Goal: Task Accomplishment & Management: Manage account settings

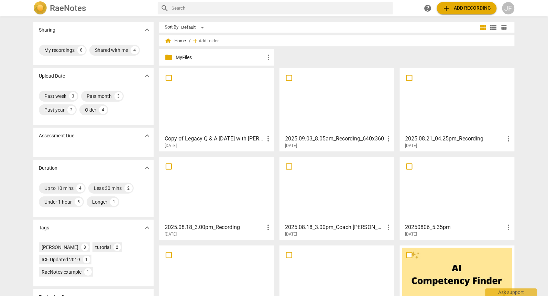
click at [267, 137] on span "more_vert" at bounding box center [268, 139] width 8 height 8
click at [108, 50] on div at bounding box center [274, 148] width 548 height 296
click at [63, 48] on div "My recordings" at bounding box center [59, 50] width 30 height 7
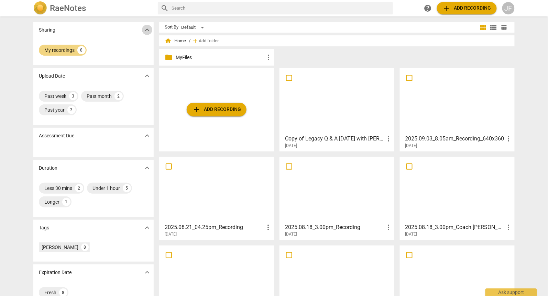
click at [147, 28] on span "expand_more" at bounding box center [147, 30] width 8 height 8
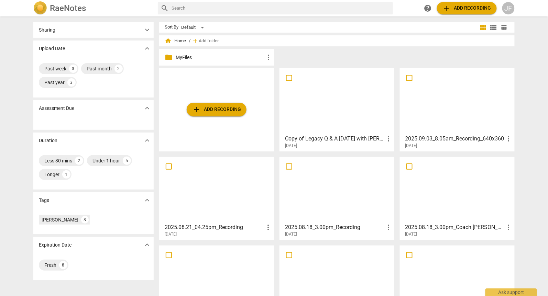
click at [147, 45] on span "expand_more" at bounding box center [147, 48] width 8 height 8
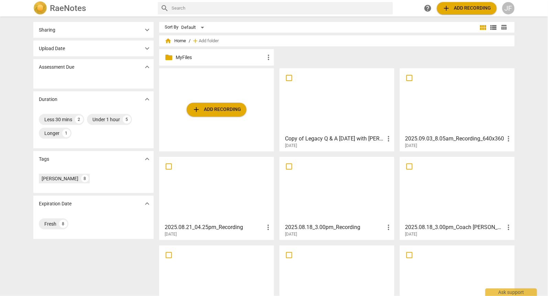
click at [146, 102] on span "expand_more" at bounding box center [147, 99] width 8 height 8
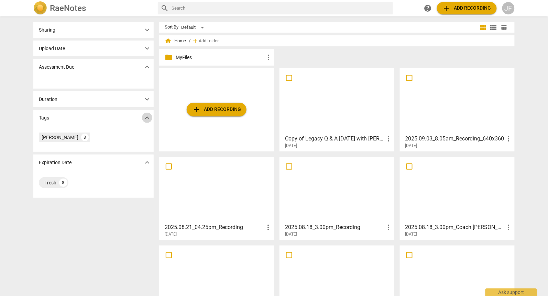
click at [146, 121] on span "expand_more" at bounding box center [147, 118] width 8 height 8
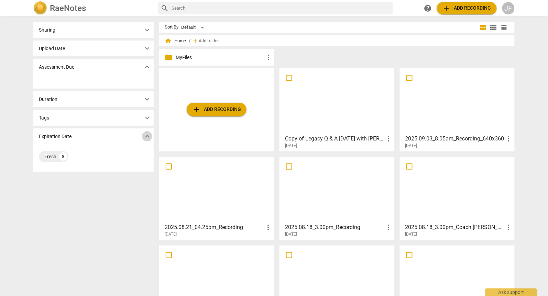
click at [146, 134] on span "expand_more" at bounding box center [147, 136] width 8 height 8
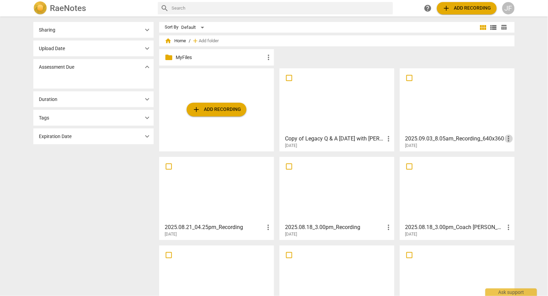
click at [508, 138] on span "more_vert" at bounding box center [509, 139] width 8 height 8
click at [428, 138] on div at bounding box center [274, 148] width 548 height 296
click at [447, 137] on h3 "2025.09.03_8.05am_Recording_640x360" at bounding box center [454, 139] width 99 height 8
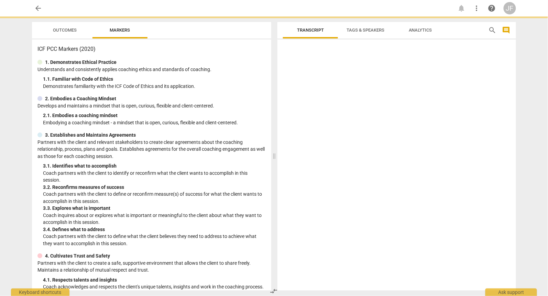
click at [447, 137] on div at bounding box center [396, 166] width 239 height 248
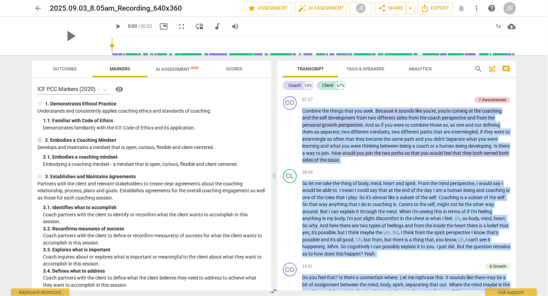
scroll to position [880, 0]
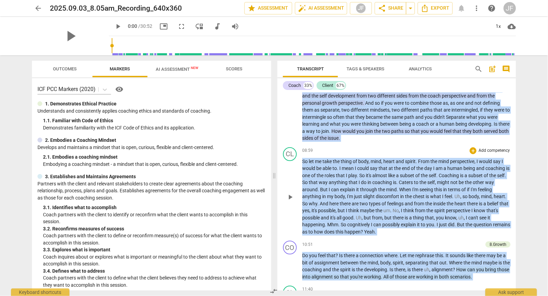
click at [354, 222] on span "cognitively" at bounding box center [359, 224] width 24 height 5
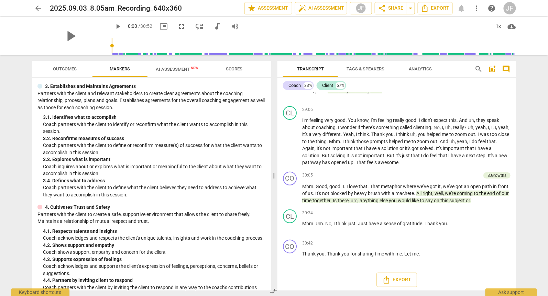
scroll to position [721, 0]
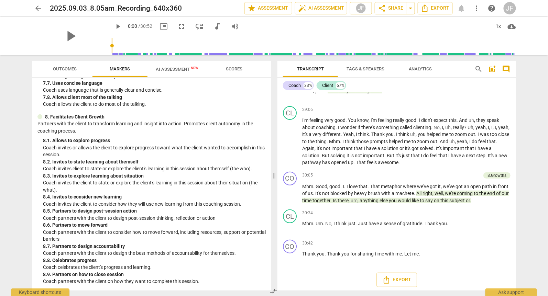
click at [173, 71] on span "AI Assessment New" at bounding box center [177, 69] width 43 height 5
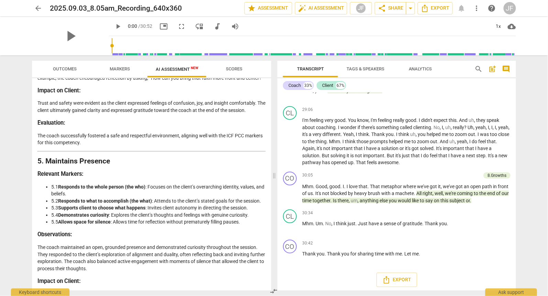
scroll to position [1399, 0]
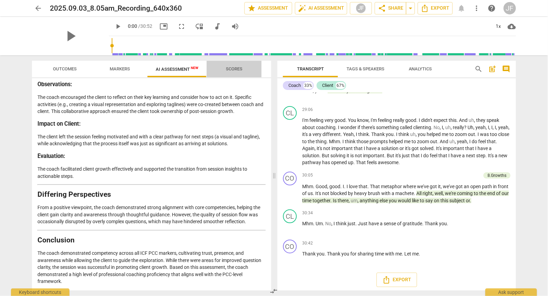
click at [232, 70] on span "Scores" at bounding box center [234, 68] width 16 height 5
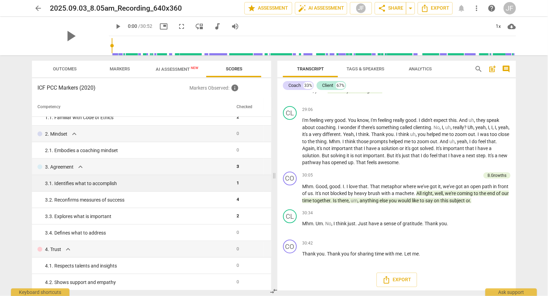
scroll to position [0, 0]
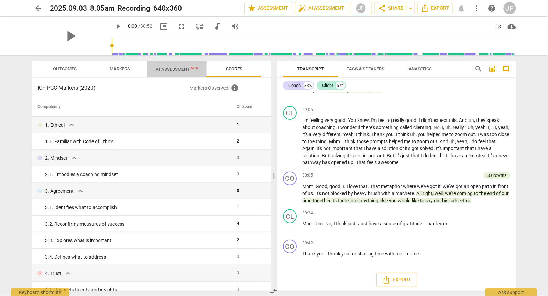
click at [172, 67] on span "AI Assessment New" at bounding box center [177, 69] width 43 height 5
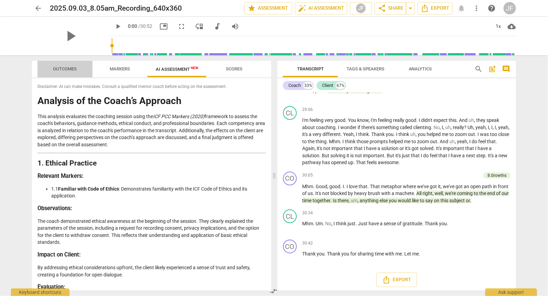
click at [69, 68] on span "Outcomes" at bounding box center [65, 68] width 24 height 5
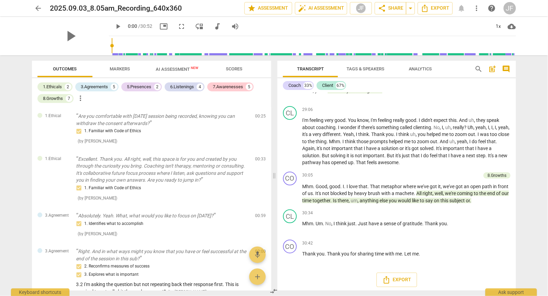
click at [159, 68] on span "AI Assessment New" at bounding box center [177, 69] width 43 height 5
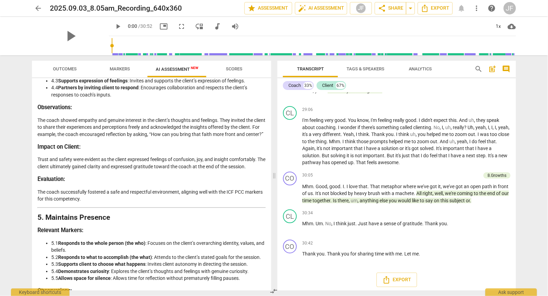
scroll to position [1399, 0]
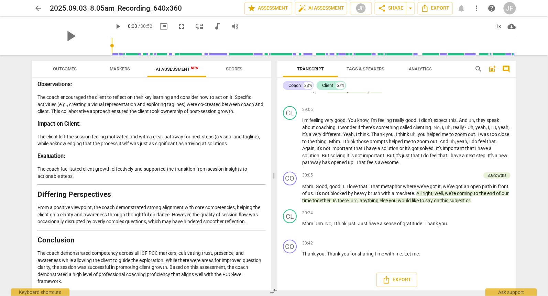
click at [36, 6] on span "arrow_back" at bounding box center [38, 8] width 8 height 8
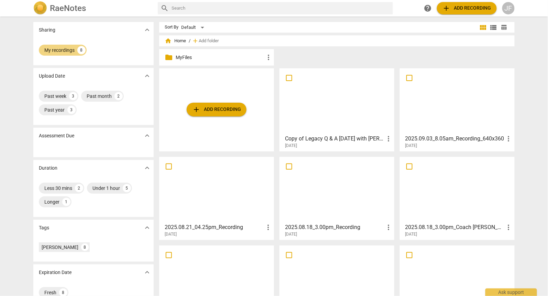
click at [203, 229] on h3 "2025.08.21_04.25pm_Recording" at bounding box center [214, 227] width 99 height 8
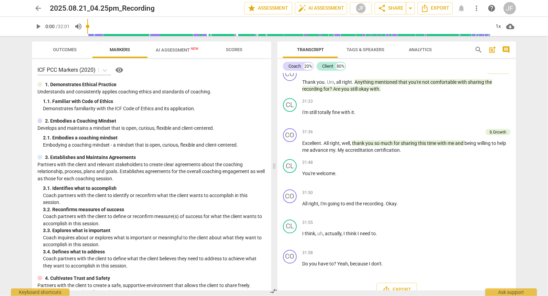
scroll to position [3571, 0]
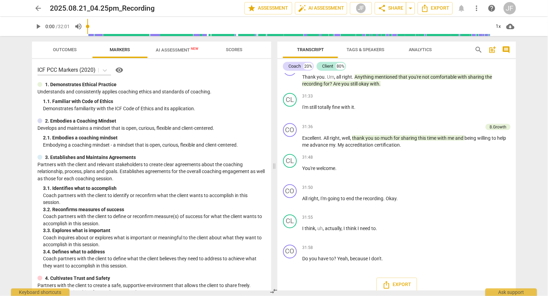
click at [39, 9] on span "arrow_back" at bounding box center [38, 8] width 8 height 8
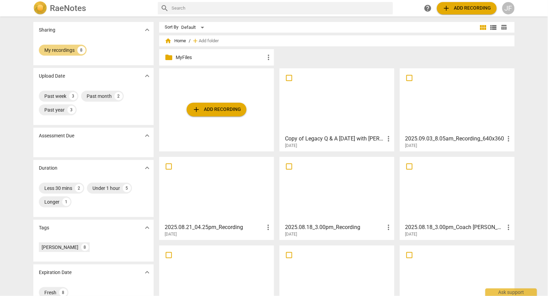
click at [336, 228] on h3 "2025.08.18_3.00pm_Recording" at bounding box center [334, 227] width 99 height 8
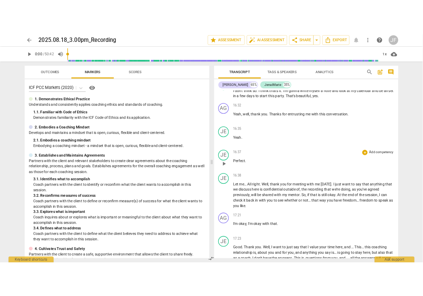
scroll to position [2103, 0]
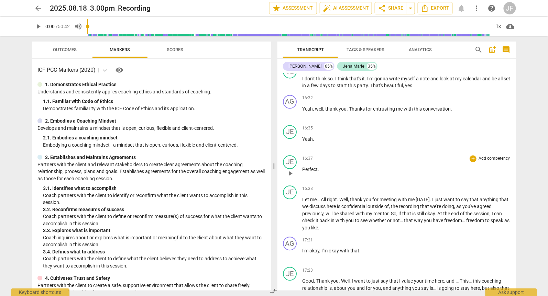
click at [305, 167] on p "Perfect ." at bounding box center [406, 169] width 208 height 7
drag, startPoint x: 89, startPoint y: 26, endPoint x: 222, endPoint y: 36, distance: 133.8
type input "996"
click at [222, 36] on input "range" at bounding box center [290, 26] width 400 height 22
drag, startPoint x: 222, startPoint y: 36, endPoint x: 477, endPoint y: 9, distance: 256.5
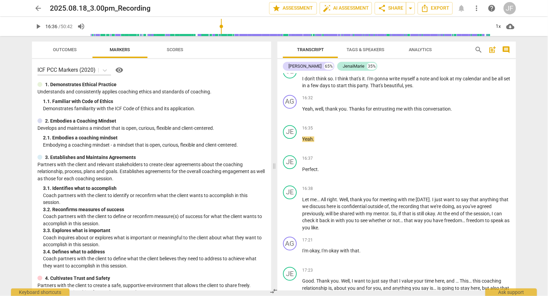
click at [477, 9] on span "more_vert" at bounding box center [477, 8] width 8 height 8
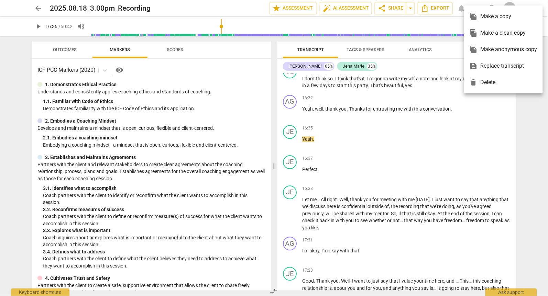
click at [238, 10] on div at bounding box center [274, 148] width 548 height 296
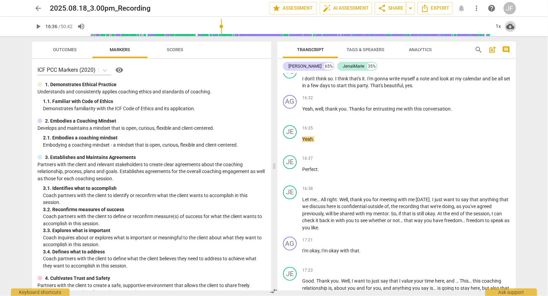
click at [510, 26] on span "cloud_download" at bounding box center [510, 26] width 8 height 8
click at [528, 69] on div at bounding box center [274, 148] width 548 height 296
click at [391, 9] on span "share Share" at bounding box center [390, 8] width 25 height 8
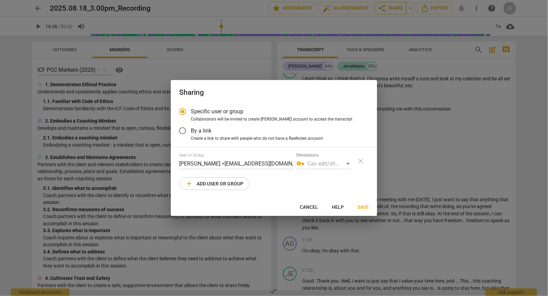
radio input "false"
click at [199, 132] on span "By a link" at bounding box center [201, 131] width 21 height 8
click at [191, 132] on input "By a link" at bounding box center [182, 131] width 16 height 16
radio input "false"
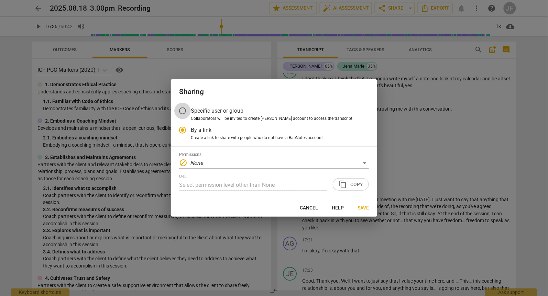
click at [185, 109] on input "Specific user or group" at bounding box center [182, 111] width 16 height 16
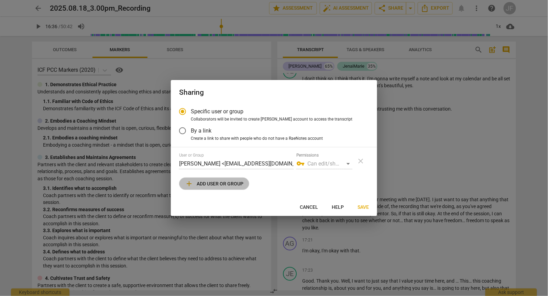
click at [211, 184] on span "add Add user or group" at bounding box center [214, 184] width 58 height 8
radio input "false"
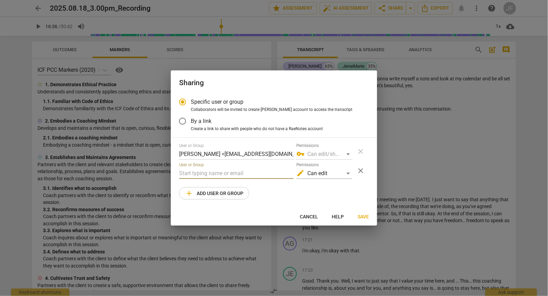
click at [192, 175] on input "text" at bounding box center [236, 173] width 114 height 11
type input "[EMAIL_ADDRESS][DOMAIN_NAME]"
click at [366, 217] on span "Save" at bounding box center [362, 217] width 11 height 7
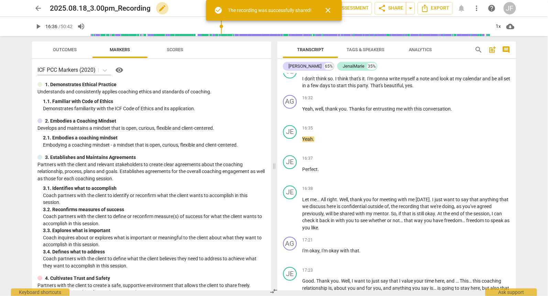
click at [161, 7] on span "edit" at bounding box center [162, 8] width 8 height 8
drag, startPoint x: 152, startPoint y: 8, endPoint x: 36, endPoint y: 8, distance: 116.5
click at [36, 8] on div "arrow_back 2025.08.18_3.00pm_Recording done clear star Assessment auto_fix_high…" at bounding box center [274, 8] width 484 height 13
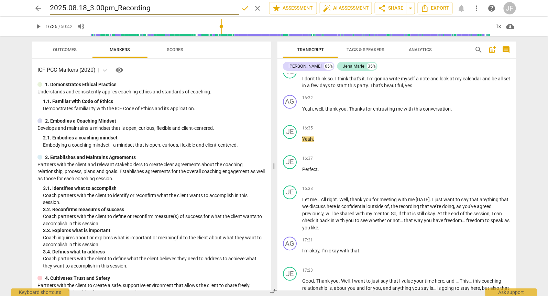
click at [351, 52] on span "Tags & Speakers" at bounding box center [365, 49] width 38 height 5
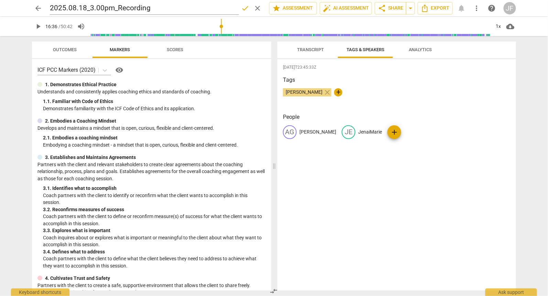
click at [365, 132] on p "JenaiMarie" at bounding box center [370, 132] width 24 height 7
type input "Coach [PERSON_NAME]"
click at [321, 131] on p "[PERSON_NAME]" at bounding box center [317, 132] width 37 height 7
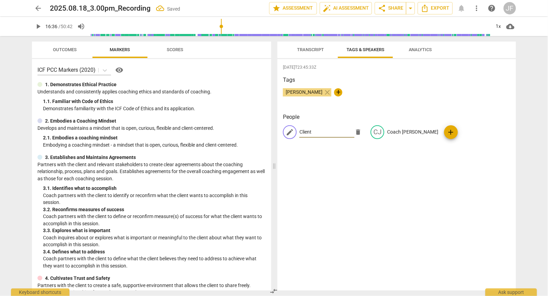
type input "Client"
click at [376, 156] on div "[DATE]T23:45:33Z Tags [PERSON_NAME] close + People edit Client delete CJ Coach …" at bounding box center [396, 175] width 239 height 232
click at [307, 49] on span "Transcript" at bounding box center [310, 49] width 27 height 5
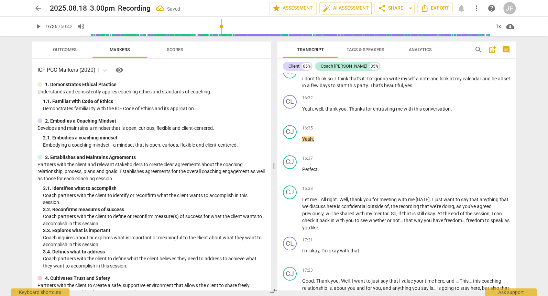
click at [343, 5] on span "auto_fix_high AI Assessment" at bounding box center [346, 8] width 46 height 8
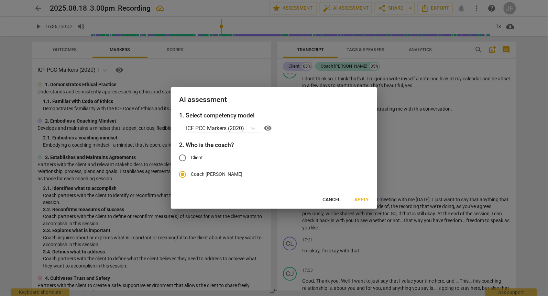
click at [361, 198] on span "Apply" at bounding box center [361, 200] width 14 height 7
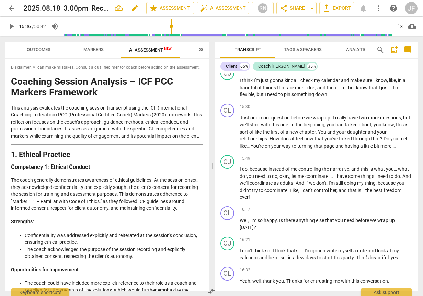
scroll to position [2261, 0]
